Goal: Task Accomplishment & Management: Complete application form

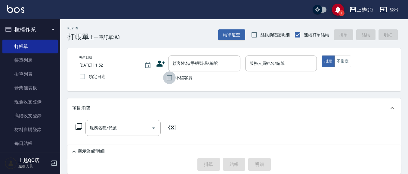
click at [167, 78] on input "不留客資" at bounding box center [169, 78] width 13 height 13
checkbox input "true"
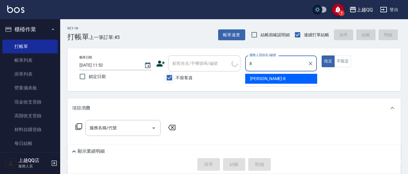
type input "[PERSON_NAME]-8"
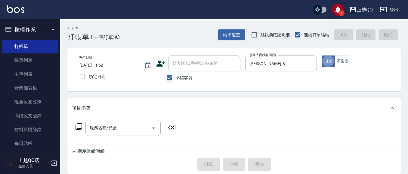
type button "true"
click at [345, 61] on button "不指定" at bounding box center [342, 62] width 17 height 12
type button "false"
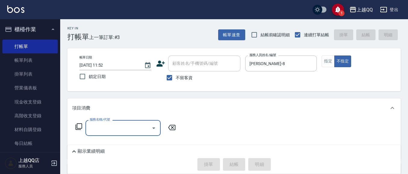
scroll to position [32, 0]
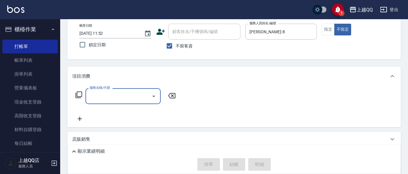
click at [78, 94] on icon at bounding box center [78, 94] width 7 height 7
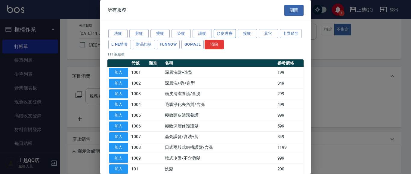
click at [223, 31] on button "頭皮理療" at bounding box center [224, 33] width 22 height 9
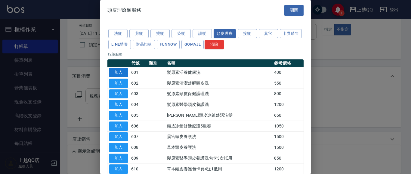
click at [118, 72] on button "加入" at bounding box center [118, 72] width 19 height 9
type input "髮原素活養健康洗(601)"
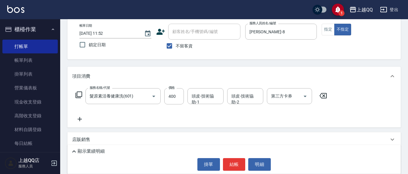
click at [208, 100] on div "頭皮-技術協助-1 頭皮-技術協助-1" at bounding box center [205, 96] width 36 height 16
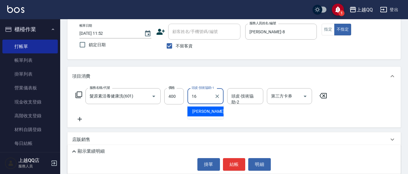
click at [211, 112] on div "[PERSON_NAME] -16" at bounding box center [205, 112] width 36 height 10
type input "[PERSON_NAME]-16"
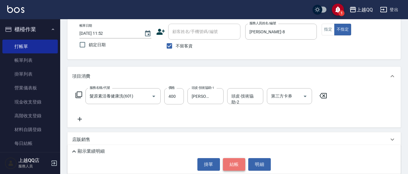
click at [229, 162] on button "結帳" at bounding box center [234, 164] width 23 height 13
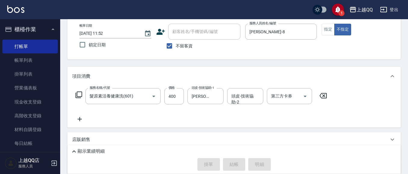
type input "[DATE] 12:50"
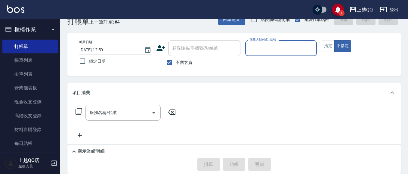
scroll to position [0, 0]
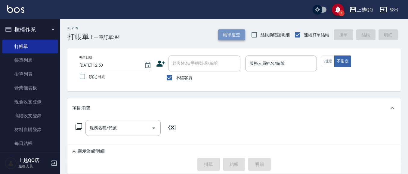
click at [237, 38] on button "帳單速查" at bounding box center [231, 34] width 27 height 11
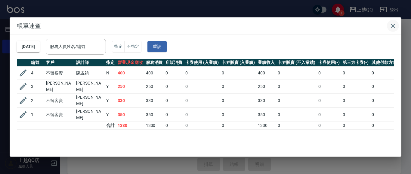
click at [394, 25] on icon "button" at bounding box center [392, 25] width 7 height 7
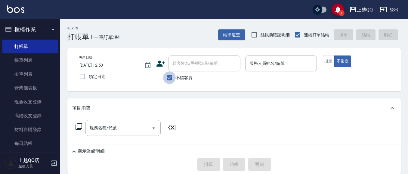
drag, startPoint x: 165, startPoint y: 77, endPoint x: 177, endPoint y: 71, distance: 13.7
click at [166, 77] on input "不留客資" at bounding box center [169, 78] width 13 height 13
checkbox input "false"
click at [179, 69] on input "顧客姓名/手機號碼/編號" at bounding box center [200, 63] width 58 height 11
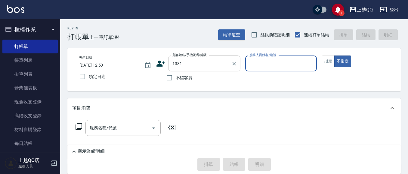
click at [334, 56] on button "不指定" at bounding box center [342, 62] width 17 height 12
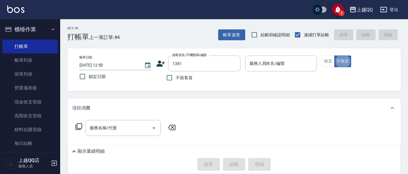
type input "[PERSON_NAME]/0933868835/1381"
type input "佩怡-3"
click at [331, 66] on button "指定" at bounding box center [327, 62] width 13 height 12
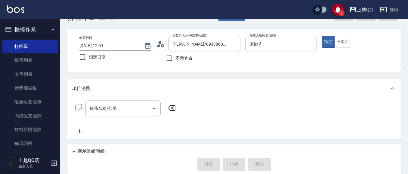
scroll to position [30, 0]
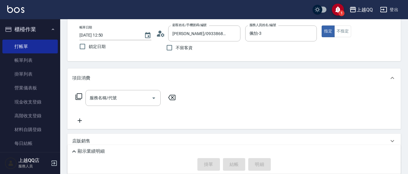
click at [79, 95] on icon at bounding box center [78, 96] width 7 height 7
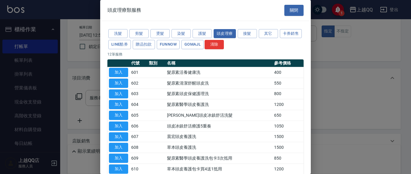
click at [287, 13] on button "關閉" at bounding box center [293, 10] width 19 height 11
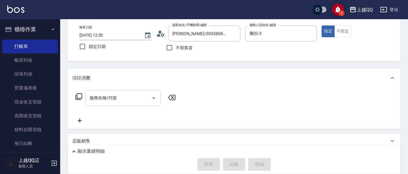
click at [122, 97] on input "服務名稱/代號" at bounding box center [118, 98] width 61 height 11
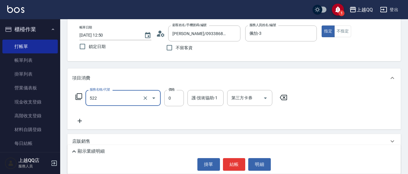
type input "免費護髮(522)"
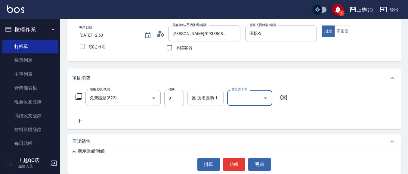
click at [204, 94] on div "護-技術協助-1" at bounding box center [205, 98] width 36 height 16
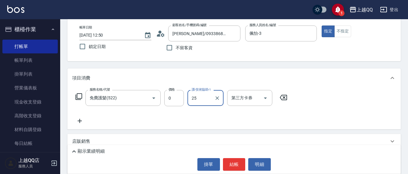
type input "[PERSON_NAME]-25"
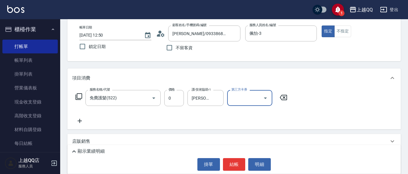
click at [82, 122] on icon at bounding box center [79, 121] width 15 height 7
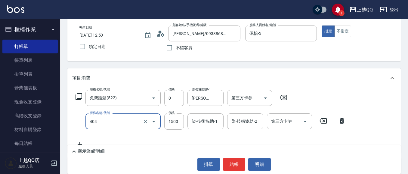
type input "設計染髮(404)"
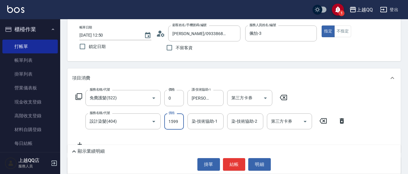
type input "1599"
type input "佩怡-3"
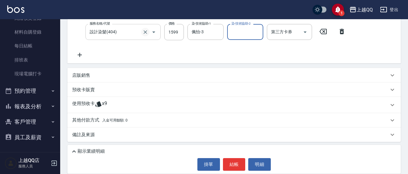
scroll to position [121, 0]
click at [90, 102] on p "使用預收卡" at bounding box center [83, 104] width 23 height 9
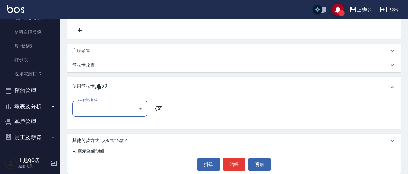
scroll to position [166, 0]
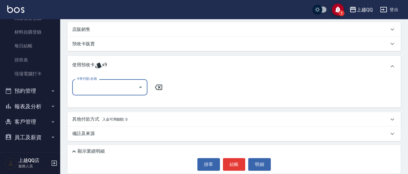
click at [139, 92] on div at bounding box center [140, 87] width 9 height 16
click at [143, 87] on icon "Open" at bounding box center [140, 87] width 7 height 7
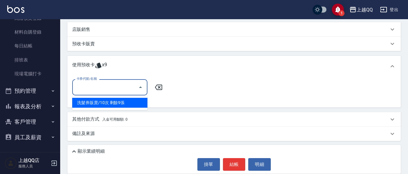
click at [125, 99] on div "洗髮券販賣/10次 剩餘9張" at bounding box center [109, 103] width 75 height 10
type input "洗髮券販賣/10次"
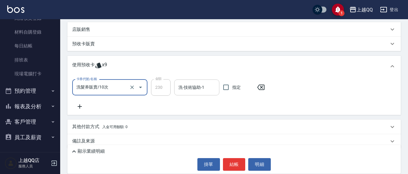
click at [182, 86] on div "洗-技術協助-1 洗-技術協助-1" at bounding box center [196, 88] width 45 height 16
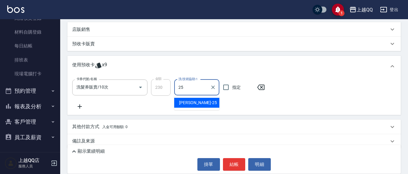
type input "[PERSON_NAME]-25"
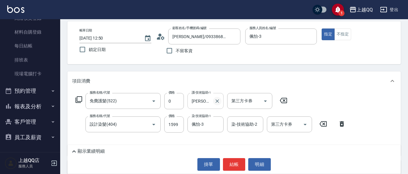
scroll to position [60, 0]
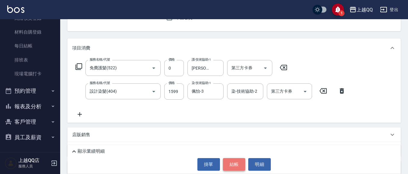
click at [234, 163] on button "結帳" at bounding box center [234, 164] width 23 height 13
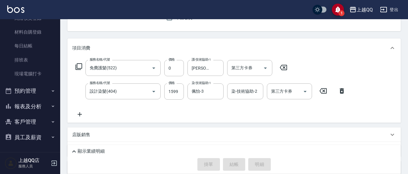
type input "[DATE] 13:25"
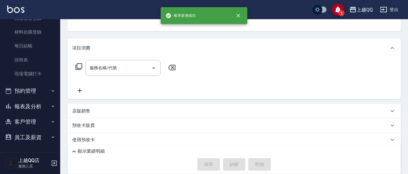
scroll to position [58, 0]
